Goal: Information Seeking & Learning: Compare options

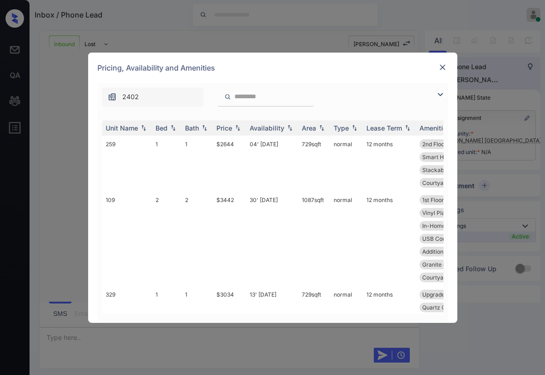
drag, startPoint x: 439, startPoint y: 94, endPoint x: 427, endPoint y: 96, distance: 11.6
click at [439, 94] on img at bounding box center [440, 94] width 11 height 11
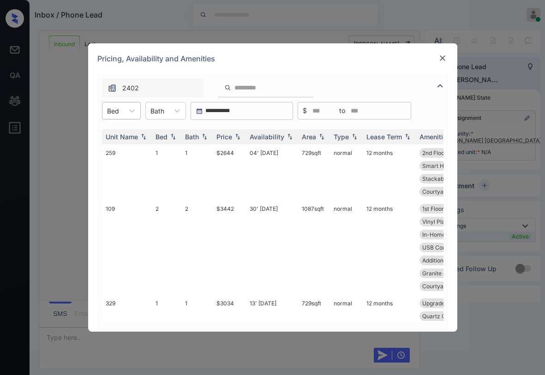
click at [121, 112] on div "Bed" at bounding box center [112, 110] width 21 height 13
click at [121, 132] on div "1" at bounding box center [121, 133] width 39 height 17
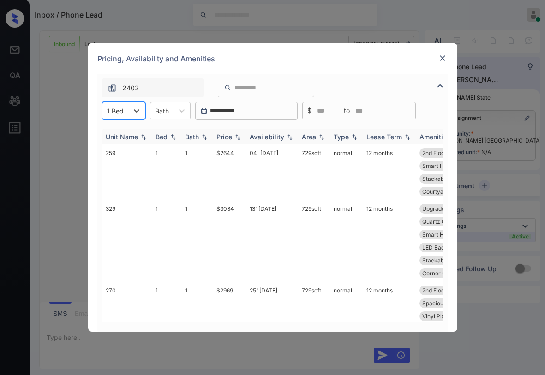
click at [225, 138] on div "Price" at bounding box center [225, 137] width 16 height 8
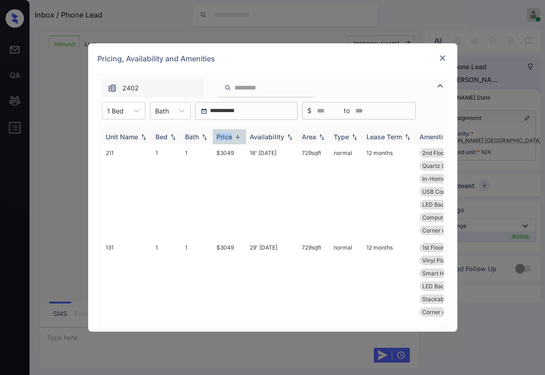
click at [225, 138] on div "Price" at bounding box center [225, 137] width 16 height 8
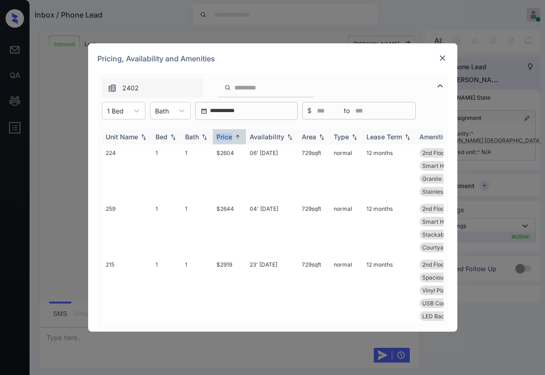
click at [226, 137] on div "Price" at bounding box center [225, 137] width 16 height 8
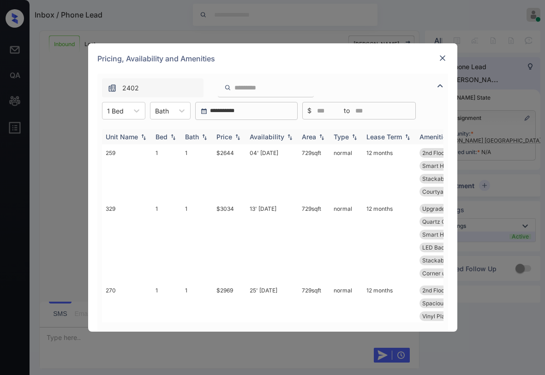
click at [226, 137] on div "Price" at bounding box center [225, 137] width 16 height 8
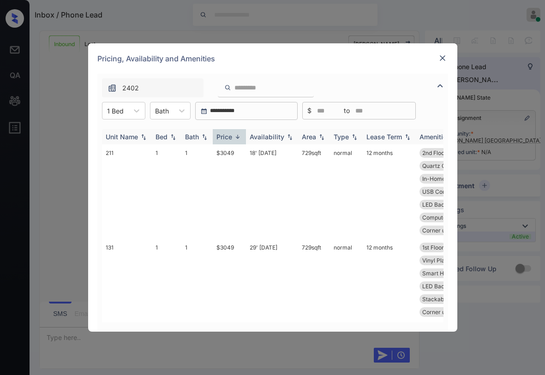
click at [226, 137] on div "Price" at bounding box center [225, 137] width 16 height 8
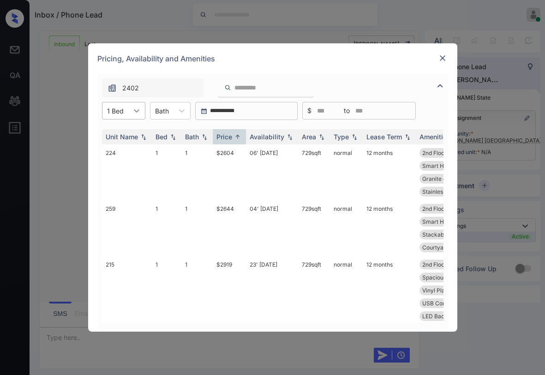
click at [131, 109] on div at bounding box center [136, 110] width 17 height 17
click at [119, 150] on div "2" at bounding box center [123, 150] width 43 height 17
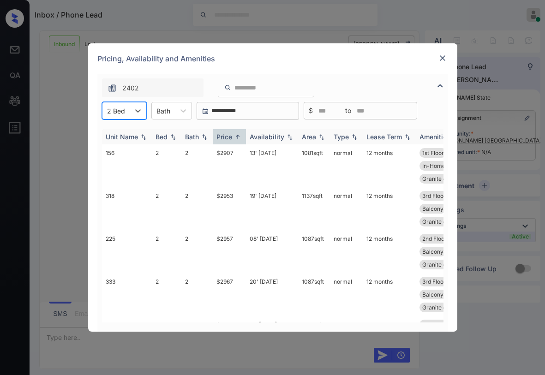
click at [229, 134] on div "Price" at bounding box center [225, 137] width 16 height 8
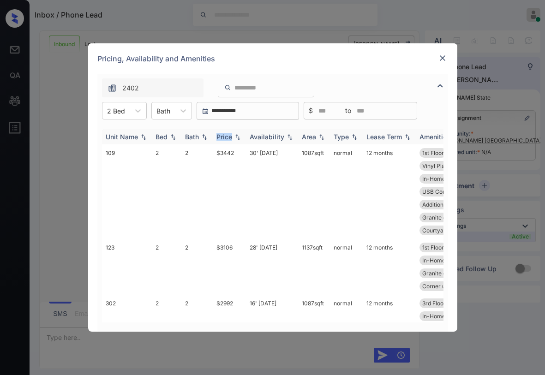
click at [229, 134] on div "Price" at bounding box center [225, 137] width 16 height 8
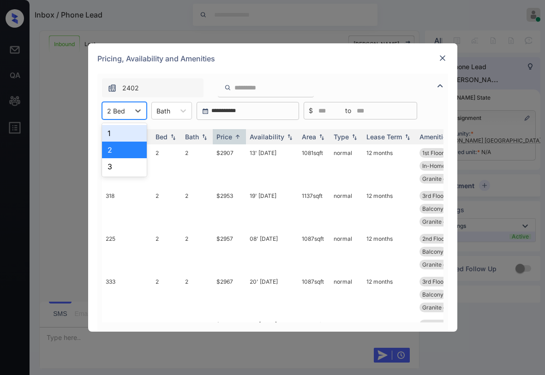
click at [127, 117] on div "2 Bed" at bounding box center [115, 110] width 27 height 13
click at [126, 163] on div "3" at bounding box center [124, 166] width 45 height 17
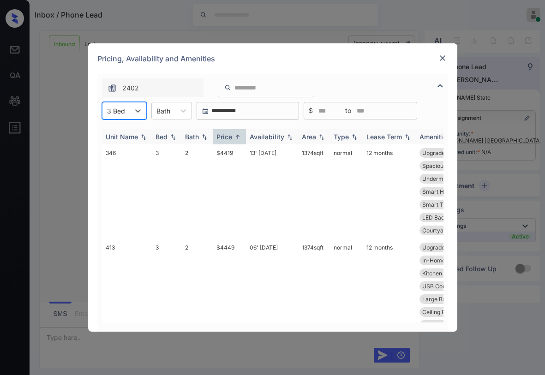
click at [236, 134] on img at bounding box center [237, 136] width 9 height 7
click at [235, 135] on img at bounding box center [237, 137] width 9 height 6
click at [233, 136] on div "Price" at bounding box center [230, 137] width 26 height 8
click at [232, 136] on div "Price" at bounding box center [225, 137] width 16 height 8
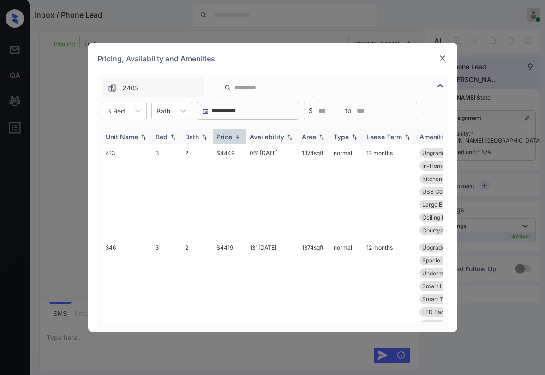
click at [229, 136] on div "Price" at bounding box center [225, 137] width 16 height 8
click at [130, 115] on div at bounding box center [138, 110] width 17 height 17
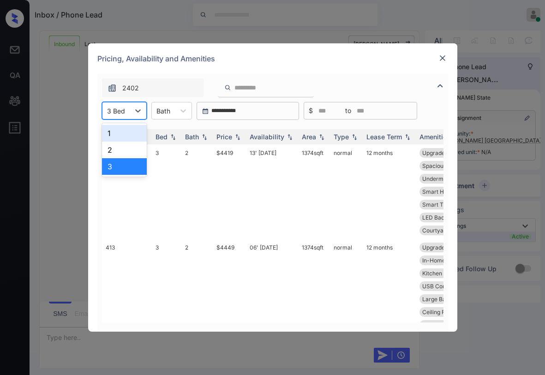
click at [125, 135] on div "1" at bounding box center [124, 133] width 45 height 17
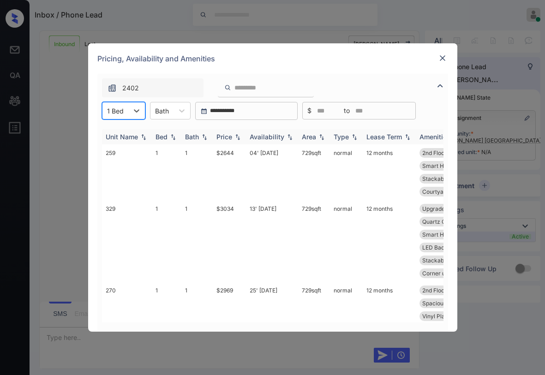
click at [231, 140] on div "Price" at bounding box center [225, 137] width 16 height 8
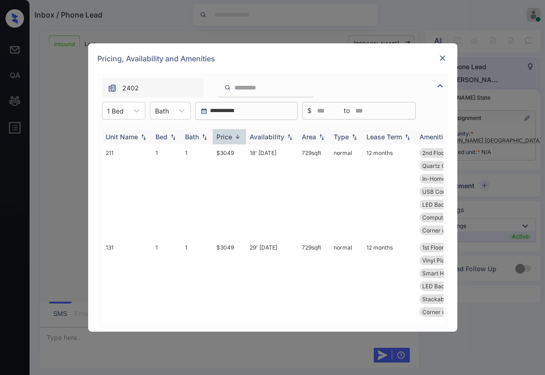
click at [234, 138] on img at bounding box center [237, 136] width 9 height 7
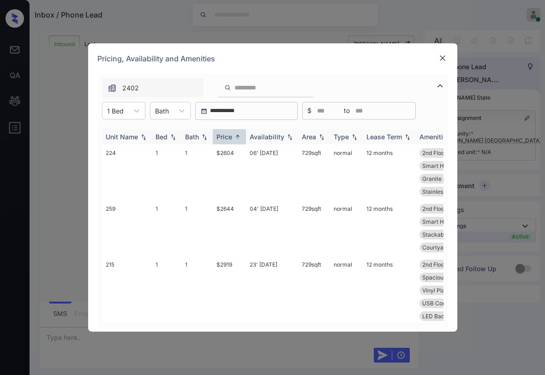
click at [234, 138] on img at bounding box center [237, 136] width 9 height 7
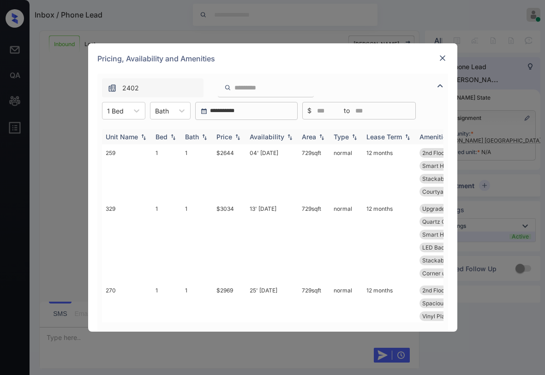
click at [234, 138] on img at bounding box center [237, 137] width 9 height 6
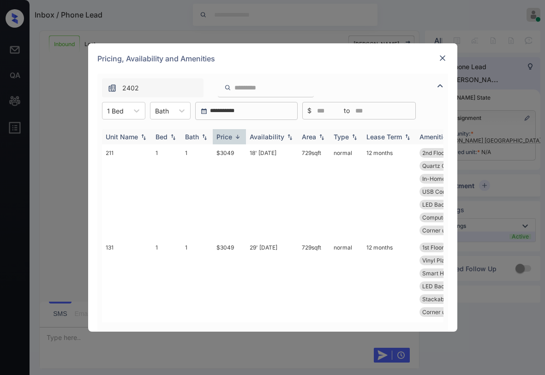
click at [231, 138] on div "Price" at bounding box center [225, 137] width 16 height 8
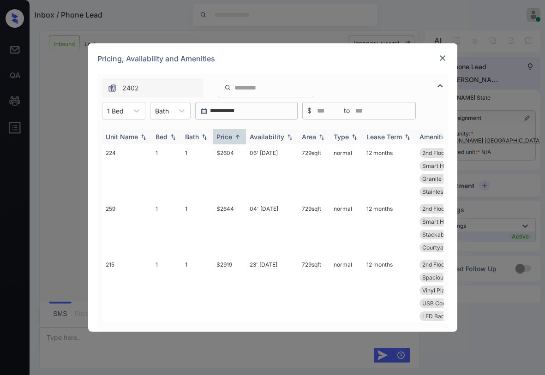
click at [231, 138] on div "Price" at bounding box center [225, 137] width 16 height 8
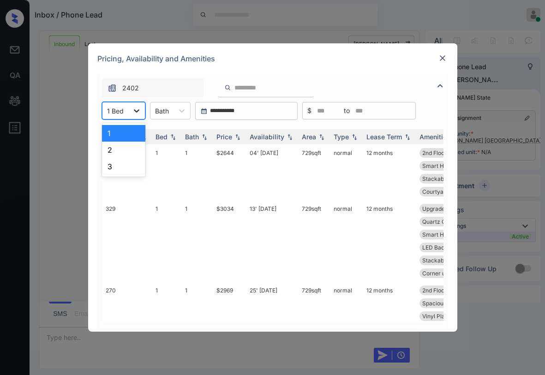
click at [131, 113] on div at bounding box center [136, 110] width 17 height 17
click at [116, 145] on div "2" at bounding box center [123, 150] width 43 height 17
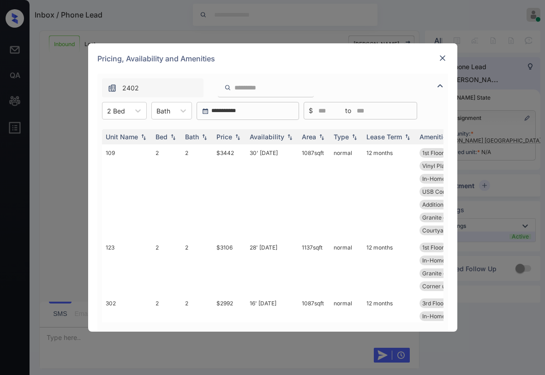
click at [440, 57] on img at bounding box center [442, 58] width 9 height 9
